Goal: Transaction & Acquisition: Purchase product/service

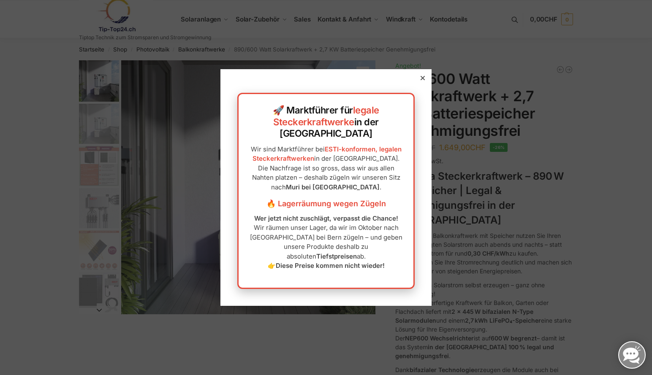
click at [419, 82] on div at bounding box center [423, 78] width 8 height 8
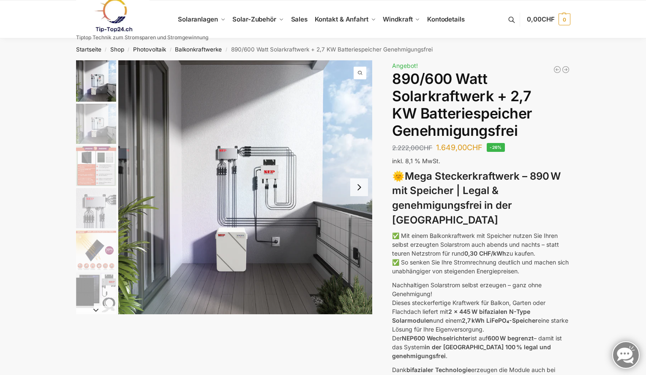
click at [96, 130] on img "2 / 12" at bounding box center [96, 124] width 40 height 40
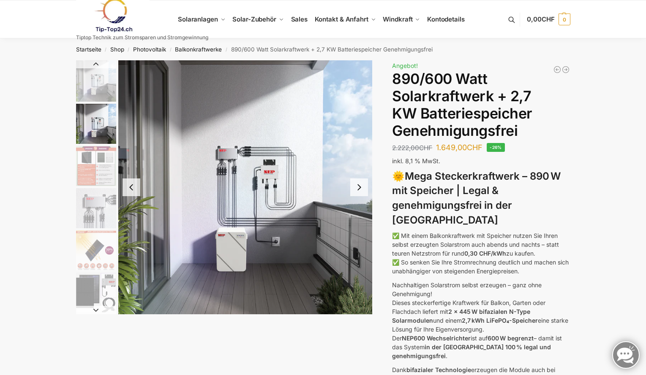
click at [355, 187] on button "Next slide" at bounding box center [359, 188] width 18 height 18
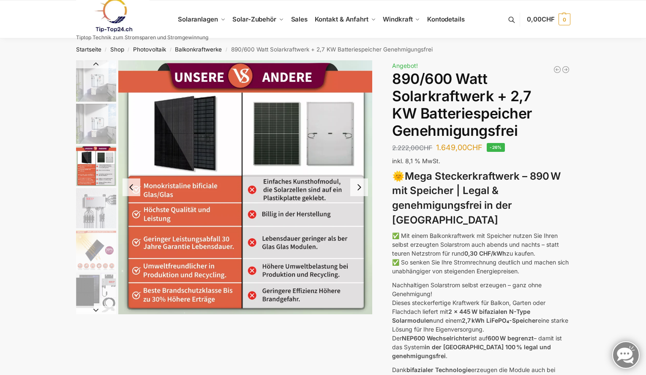
click at [358, 186] on button "Next slide" at bounding box center [359, 188] width 18 height 18
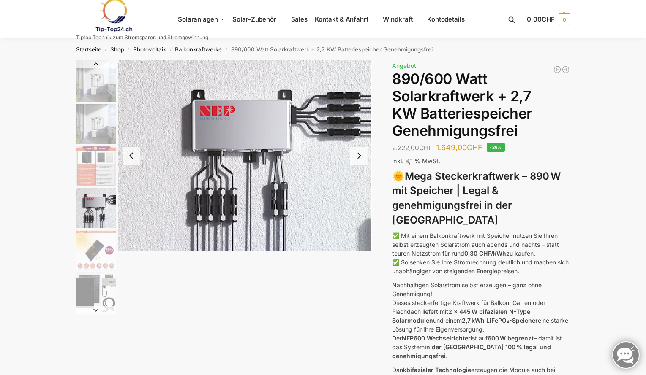
click at [358, 160] on button "Next slide" at bounding box center [359, 156] width 18 height 18
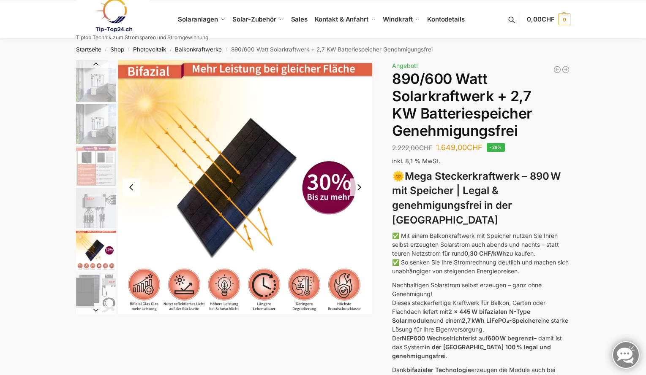
click at [359, 190] on button "Next slide" at bounding box center [359, 188] width 18 height 18
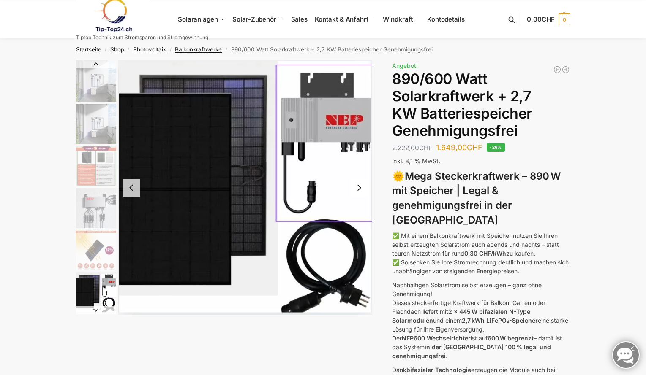
click at [200, 49] on link "Balkonkraftwerke" at bounding box center [198, 49] width 47 height 7
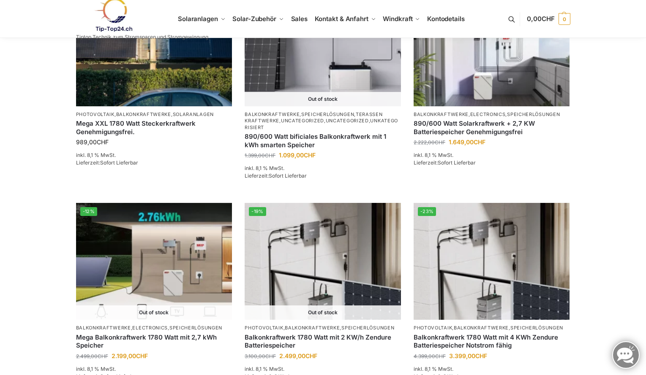
scroll to position [676, 0]
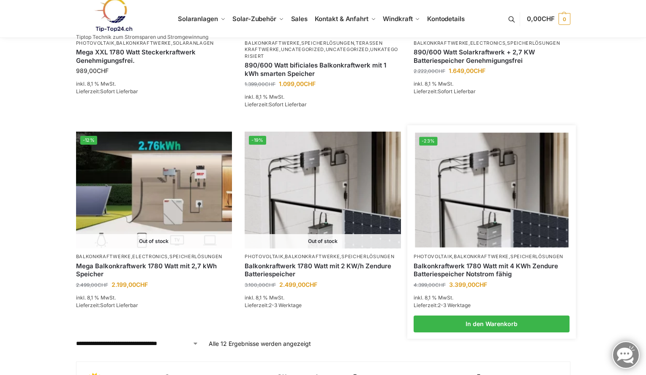
click at [483, 206] on img at bounding box center [491, 190] width 153 height 115
